Goal: Transaction & Acquisition: Purchase product/service

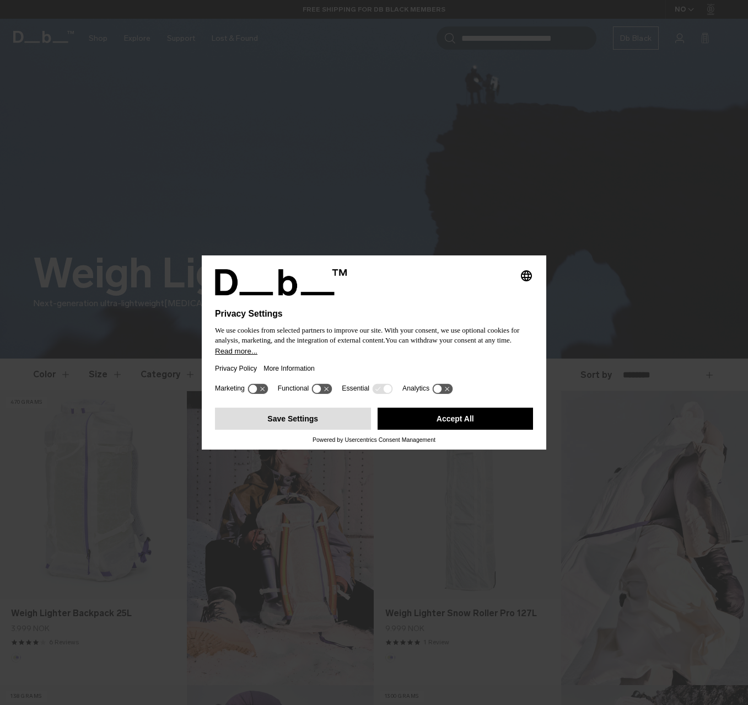
click at [339, 425] on button "Save Settings" at bounding box center [293, 419] width 156 height 22
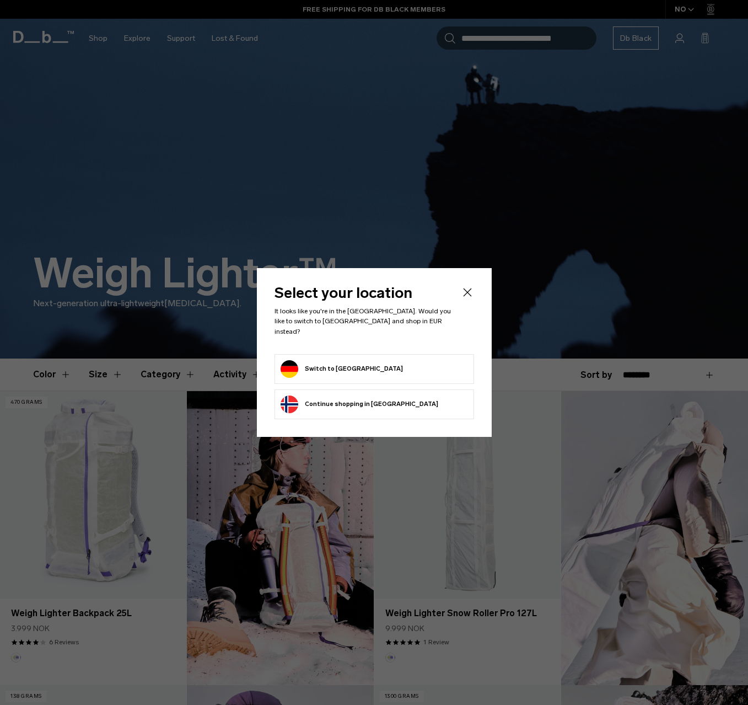
click at [346, 369] on button "Switch to Germany" at bounding box center [342, 369] width 122 height 18
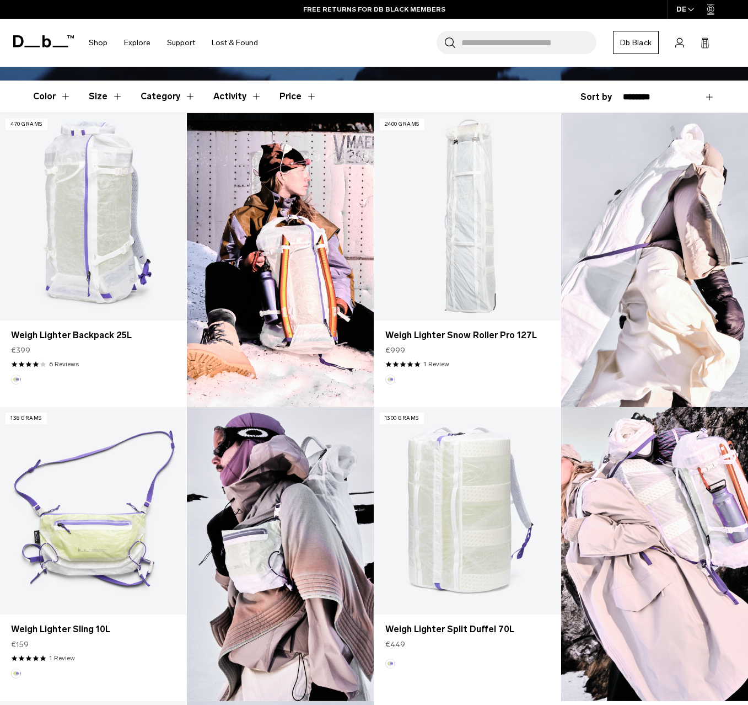
scroll to position [276, 0]
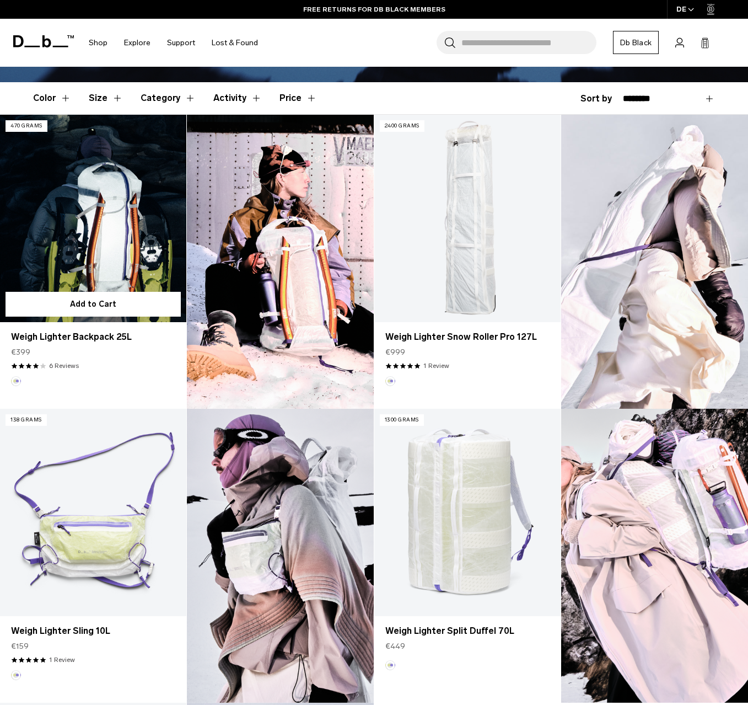
click at [94, 235] on link "Weigh Lighter Backpack 25L" at bounding box center [93, 218] width 186 height 207
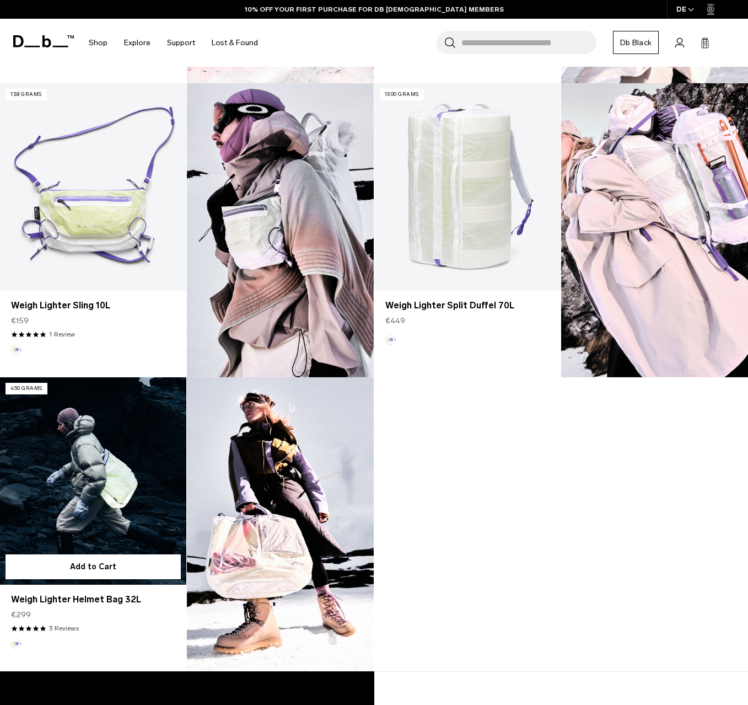
scroll to position [607, 0]
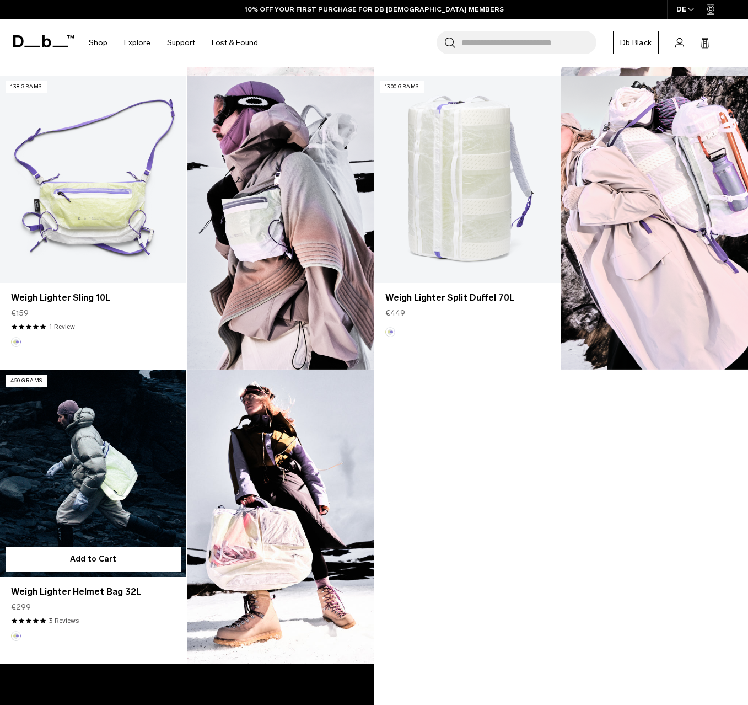
click at [105, 502] on link "Weigh Lighter Helmet Bag 32L" at bounding box center [93, 472] width 186 height 207
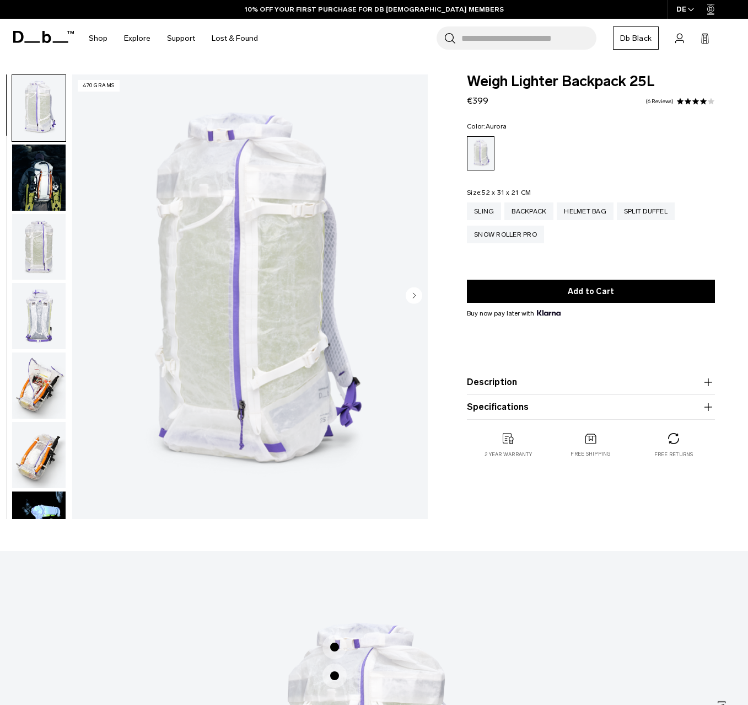
scroll to position [8, 0]
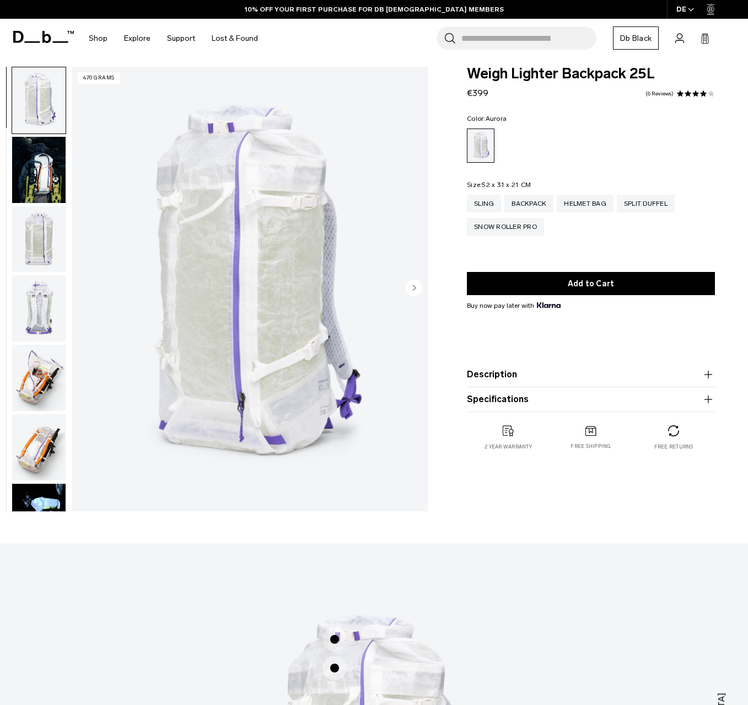
click at [46, 243] on img "button" at bounding box center [38, 239] width 53 height 66
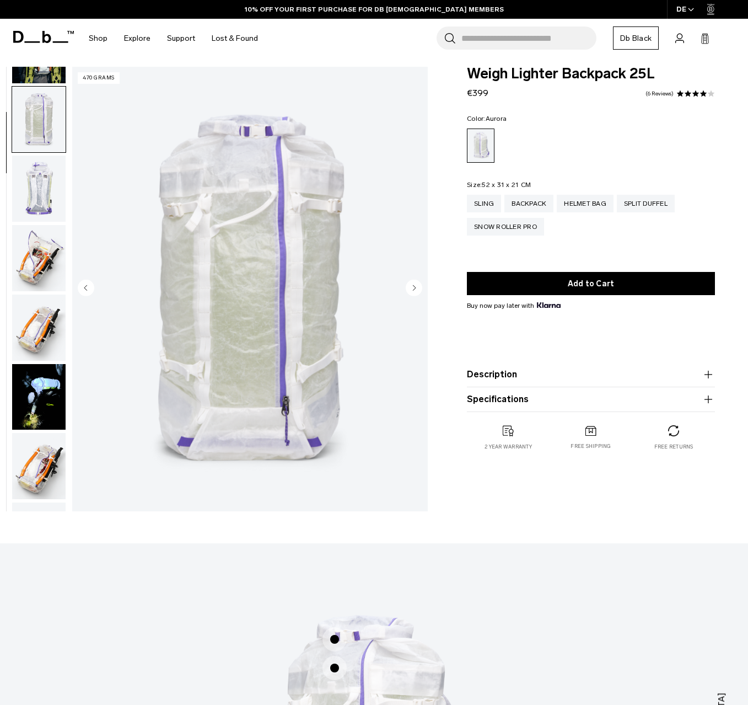
scroll to position [140, 0]
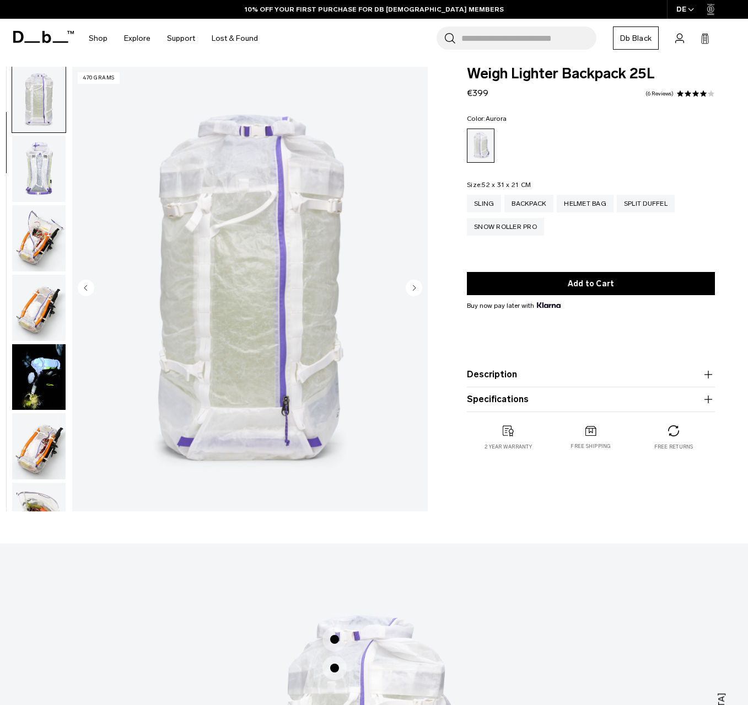
click at [46, 245] on img "button" at bounding box center [38, 238] width 53 height 66
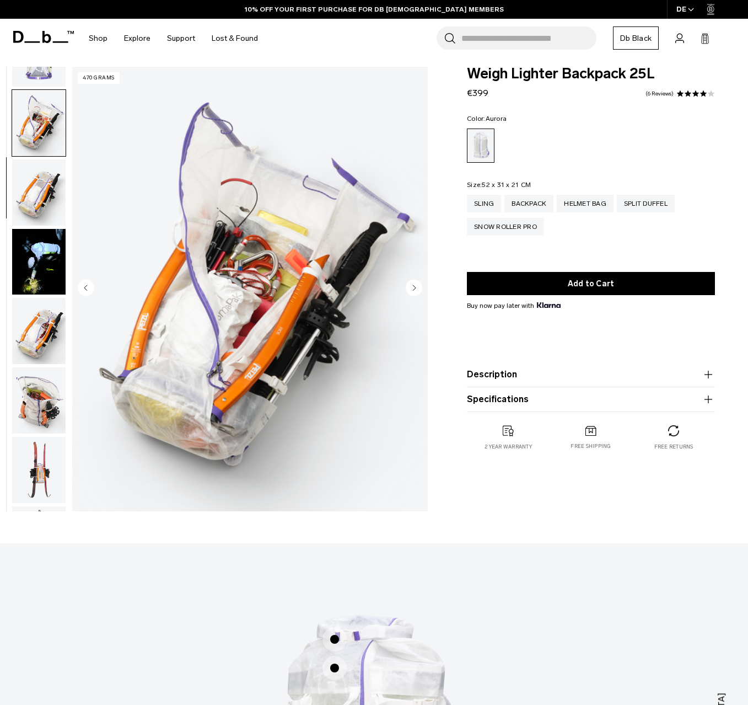
scroll to position [280, 0]
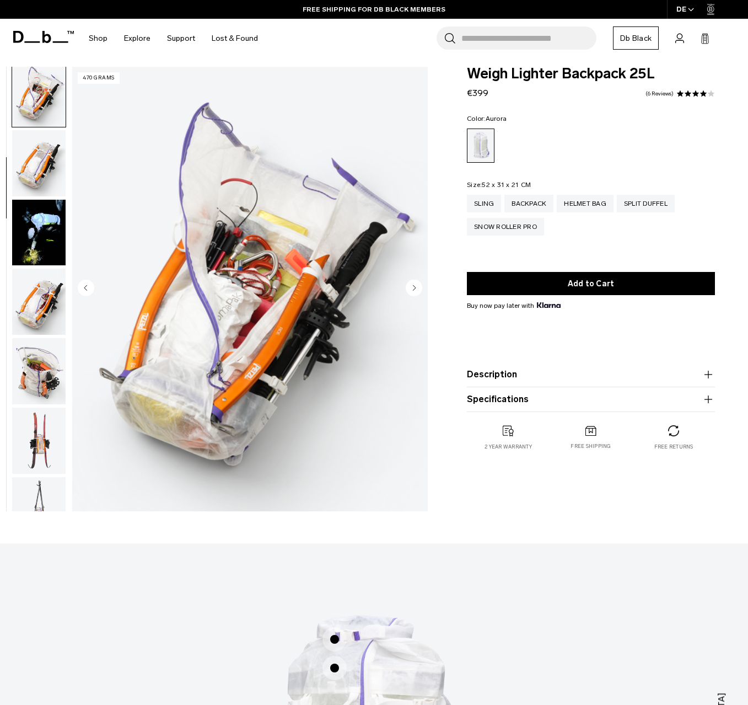
click at [45, 297] on img "button" at bounding box center [38, 302] width 53 height 66
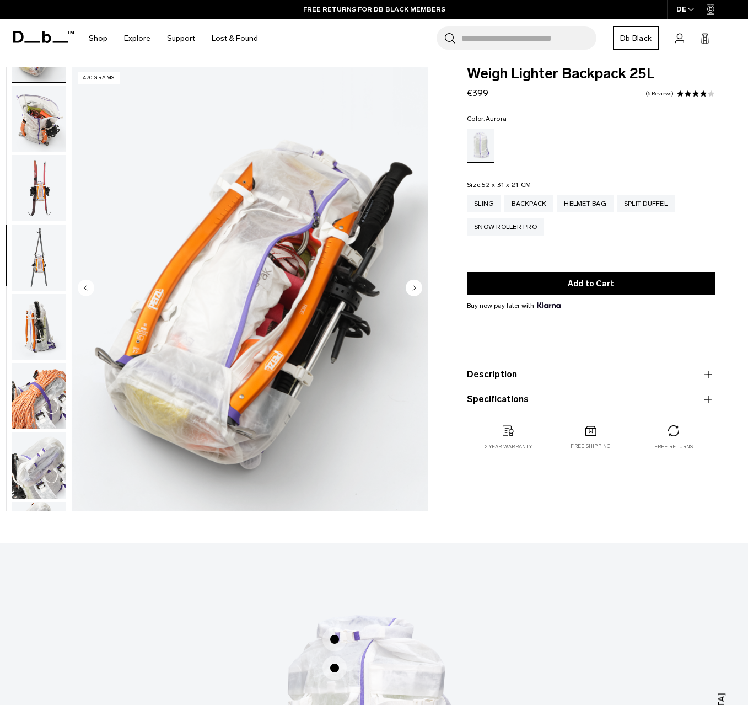
scroll to position [564, 0]
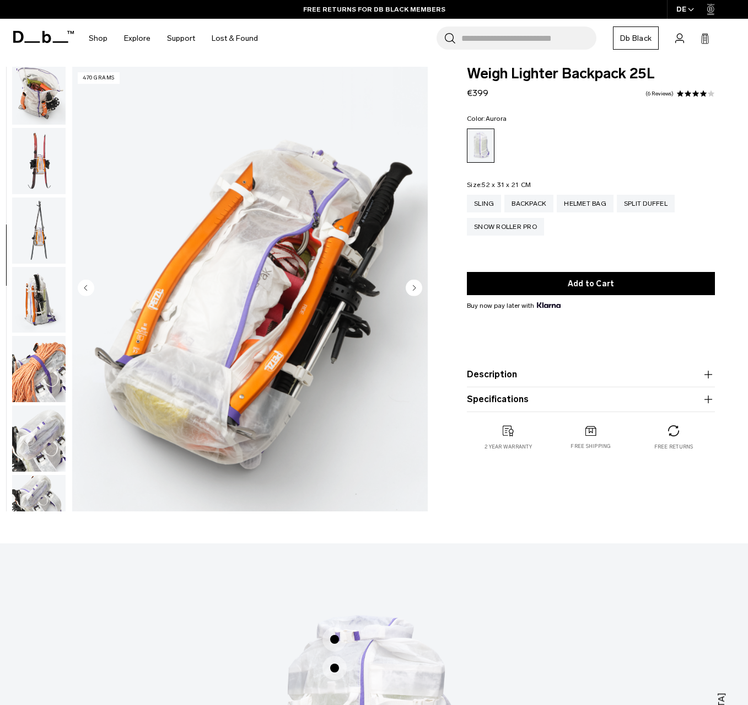
click at [44, 263] on img "button" at bounding box center [38, 230] width 53 height 66
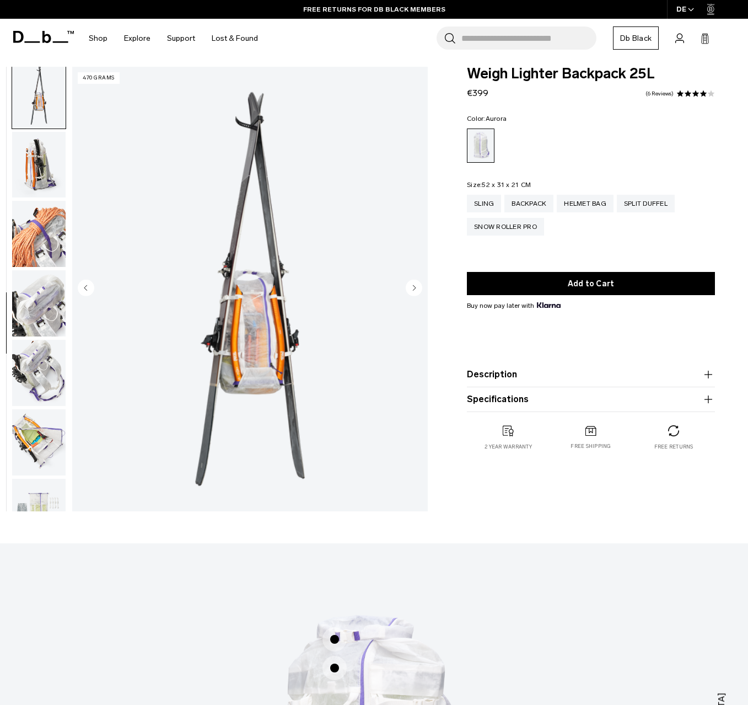
click at [44, 265] on img "button" at bounding box center [38, 234] width 53 height 66
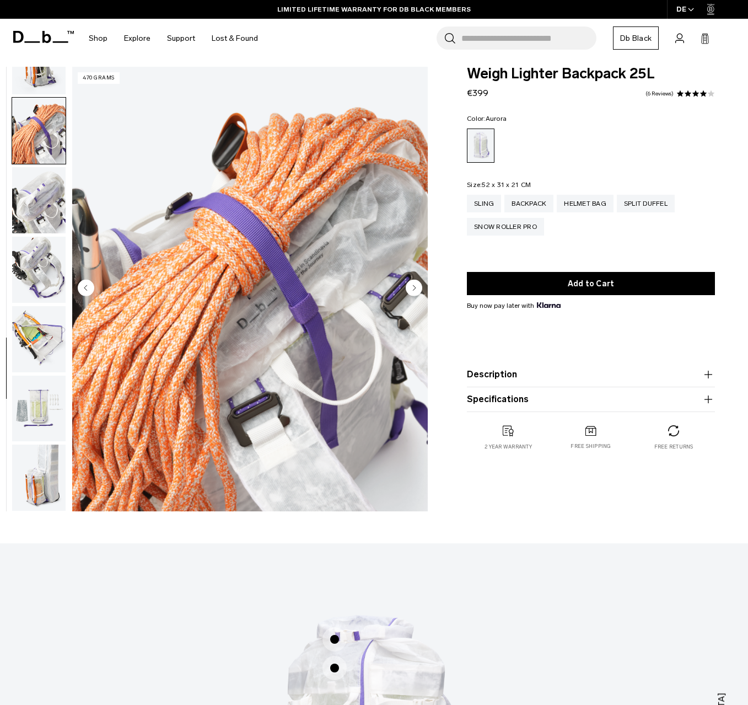
scroll to position [8, 1]
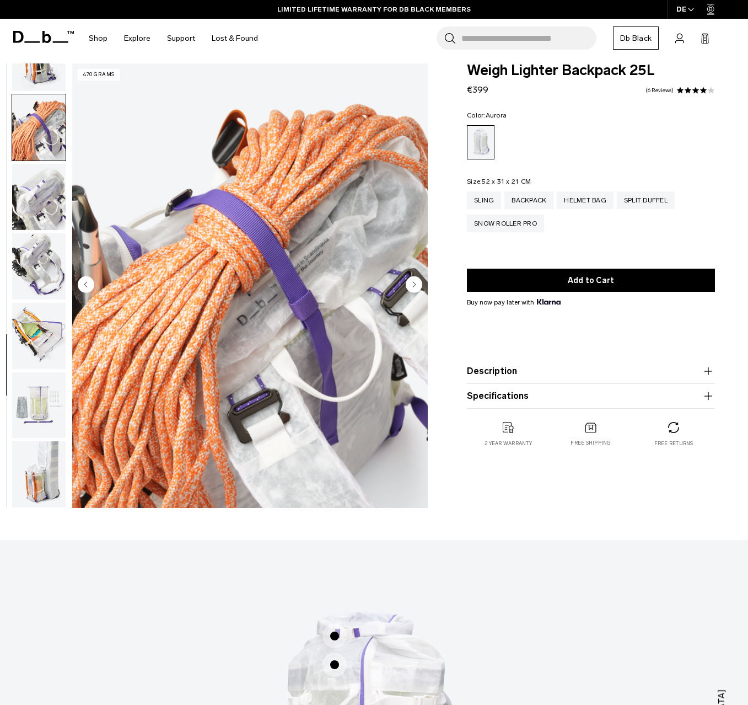
click at [42, 325] on img "button" at bounding box center [38, 336] width 53 height 66
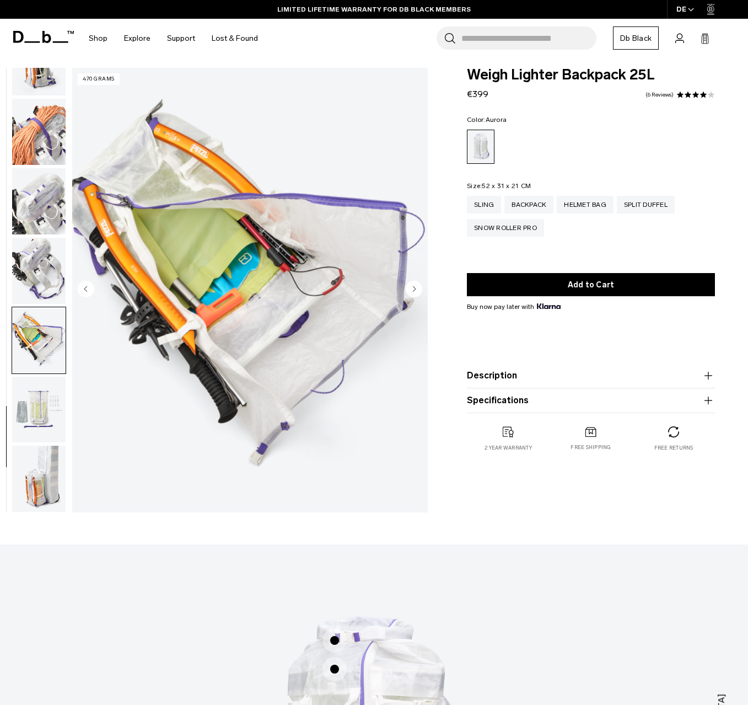
scroll to position [0, 0]
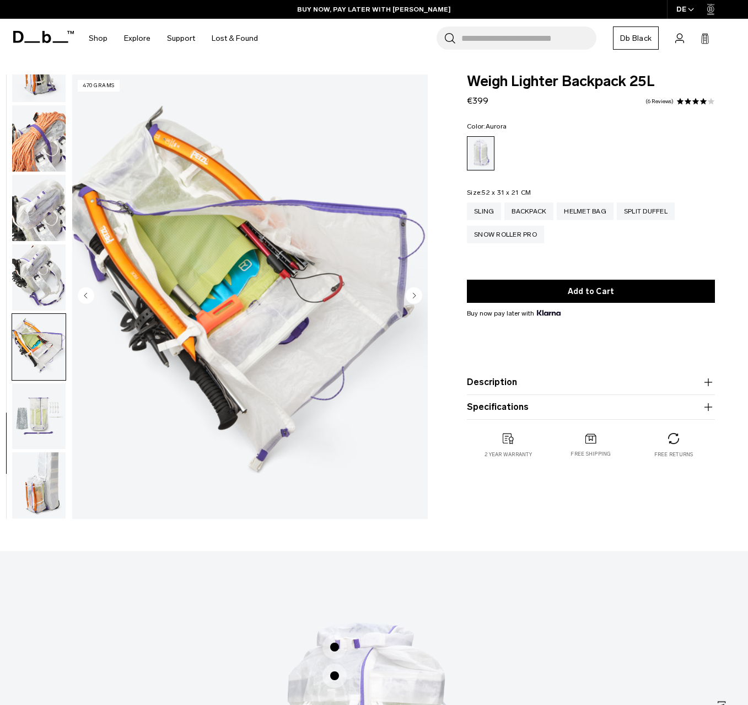
click at [45, 406] on img "button" at bounding box center [38, 416] width 53 height 66
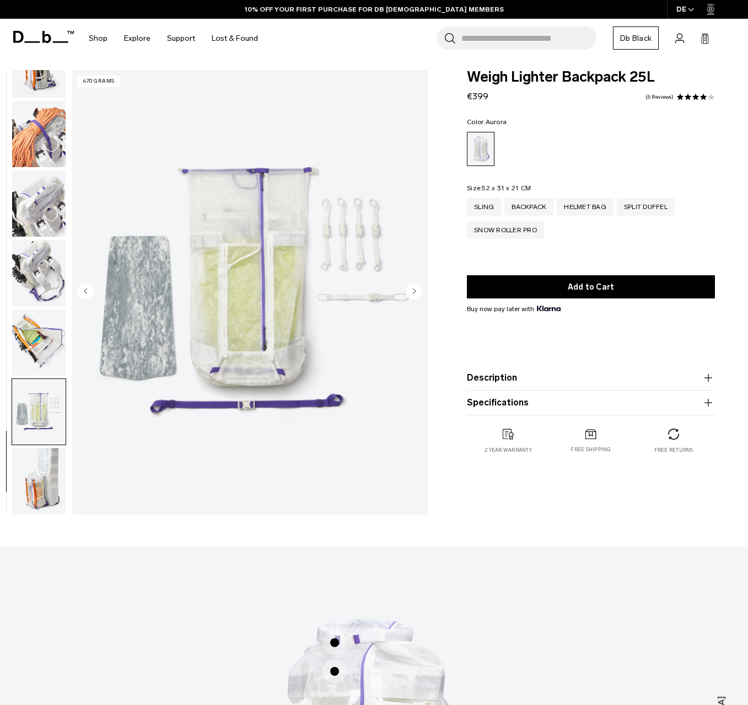
scroll to position [4, 1]
click at [46, 483] on img "button" at bounding box center [38, 481] width 53 height 66
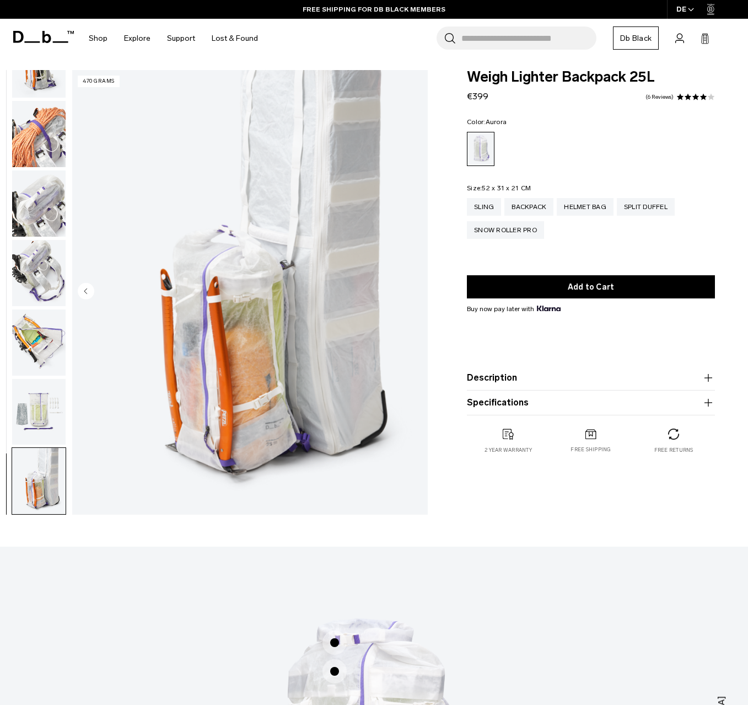
click at [53, 415] on img "button" at bounding box center [38, 412] width 53 height 66
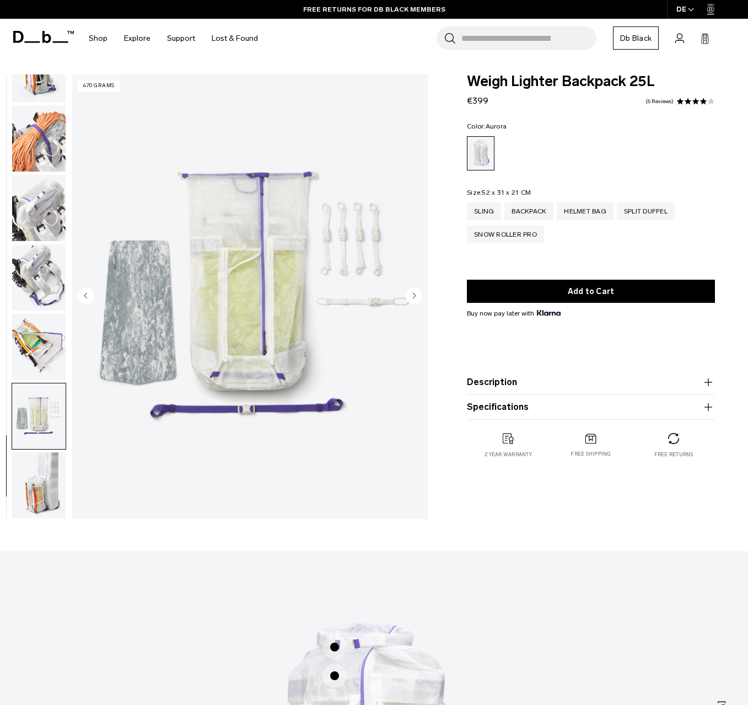
scroll to position [0, 0]
